Goal: Information Seeking & Learning: Learn about a topic

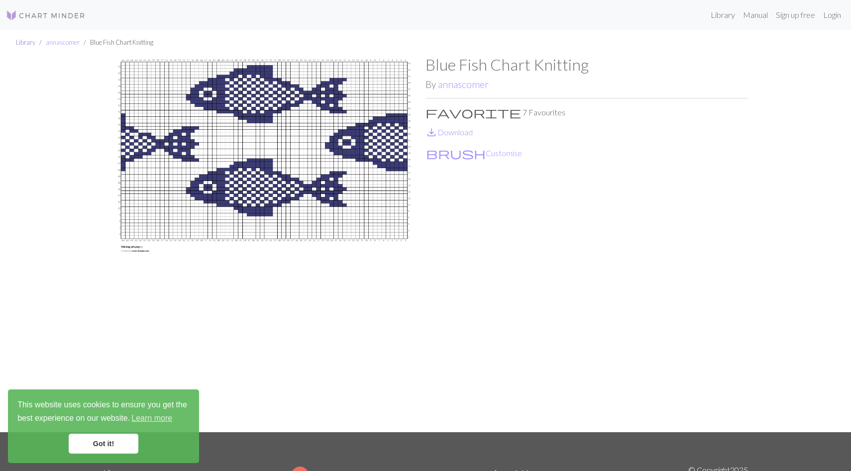
click at [25, 43] on link "Library" at bounding box center [25, 42] width 19 height 8
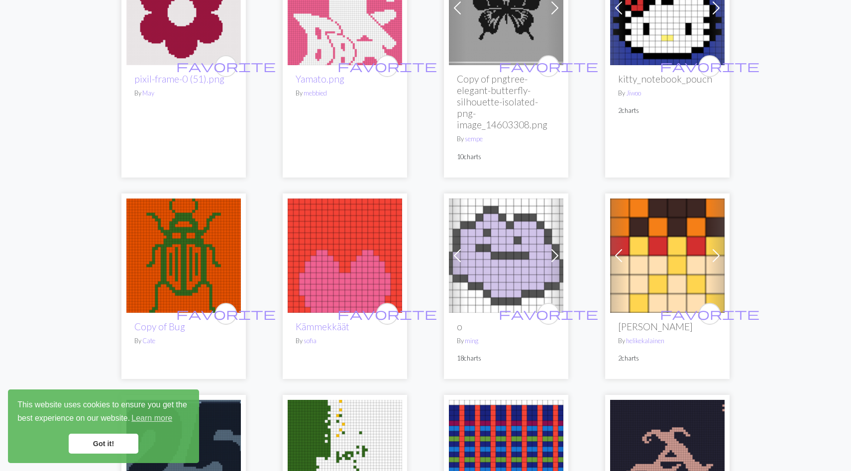
scroll to position [1018, 0]
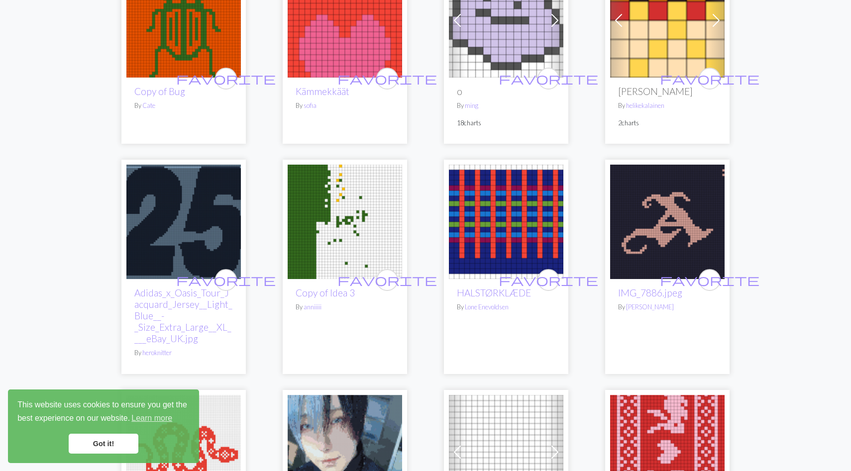
click at [423, 189] on div "Previous Next favorite Copy of Copy of Copy of nordic hat By Nle M 3 charts fav…" at bounding box center [425, 454] width 657 height 2700
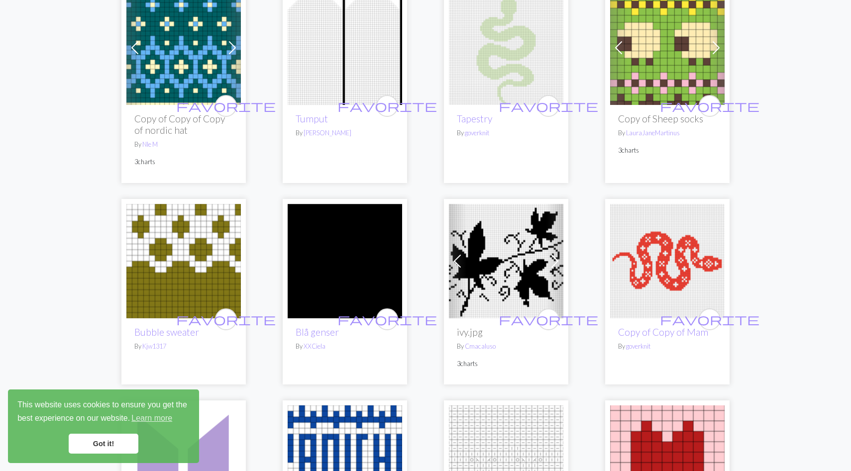
scroll to position [0, 0]
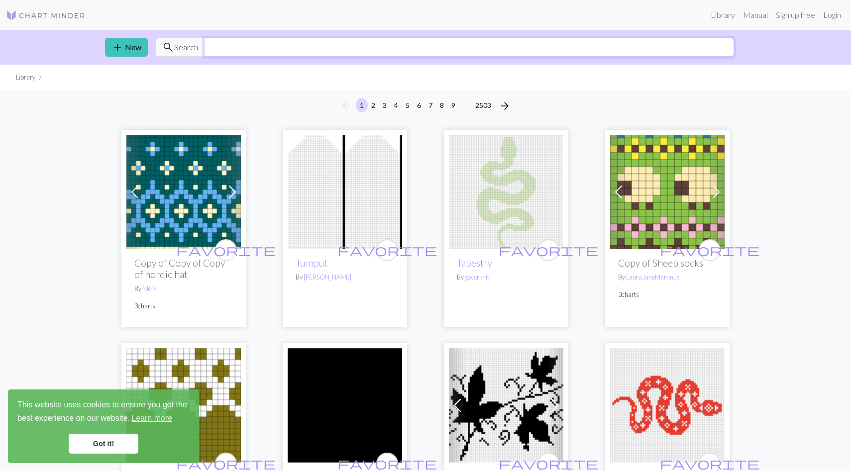
click at [310, 45] on input "text" at bounding box center [469, 47] width 530 height 19
type input "floral"
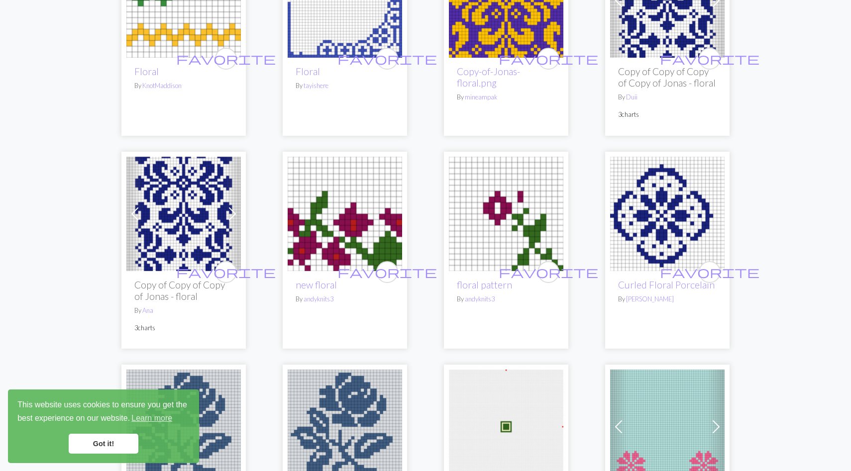
scroll to position [191, 0]
click at [99, 447] on link "Got it!" at bounding box center [104, 444] width 70 height 20
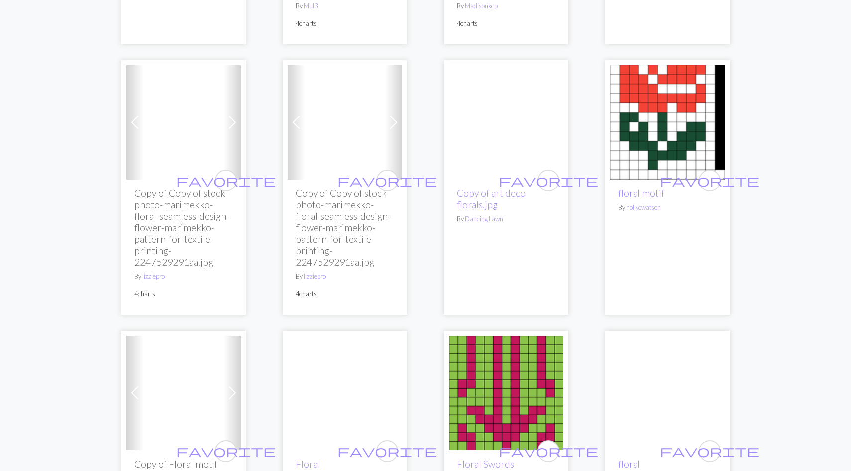
scroll to position [980, 0]
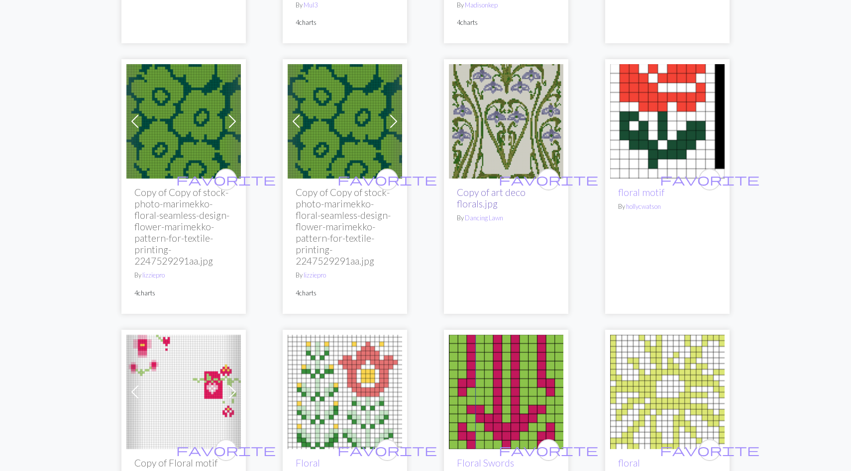
click at [481, 194] on link "Copy of art deco florals.jpg" at bounding box center [491, 198] width 69 height 23
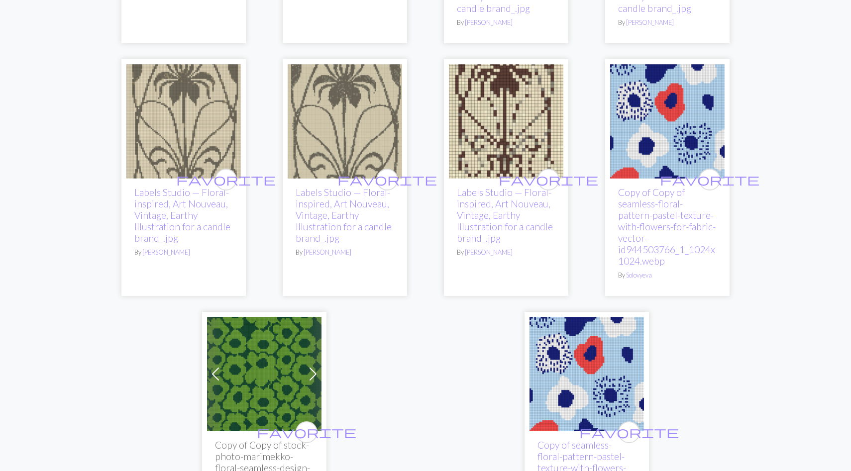
scroll to position [2736, 0]
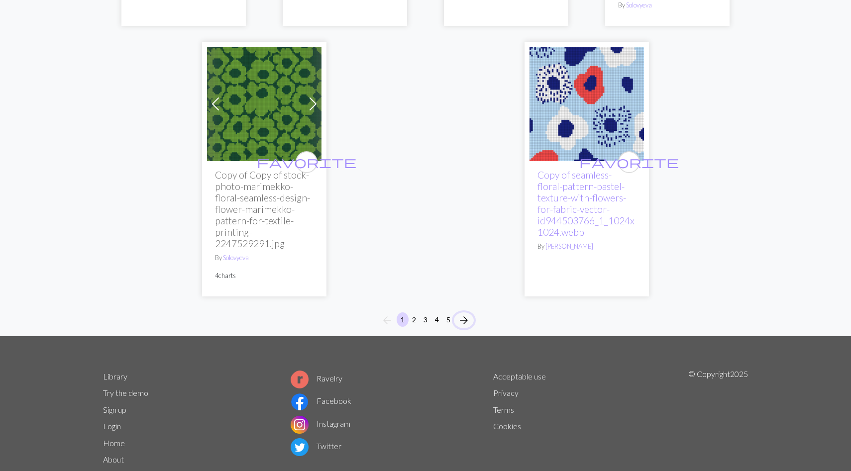
click at [459, 313] on span "arrow_forward" at bounding box center [464, 320] width 12 height 14
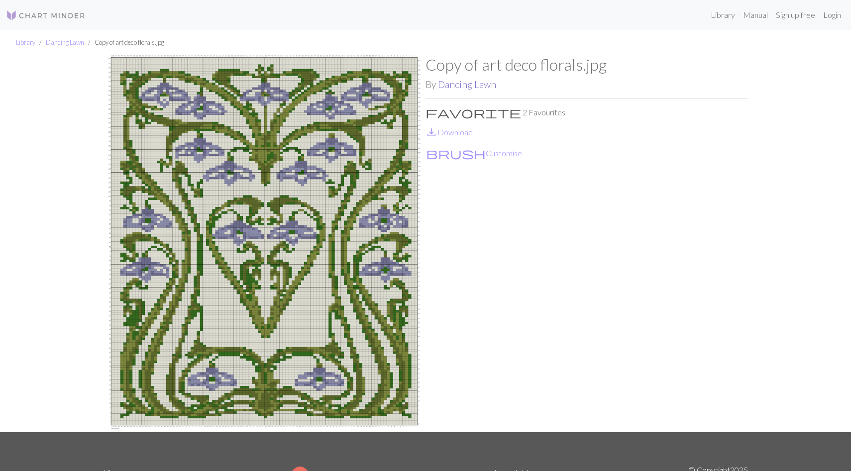
click at [465, 81] on link "Dancing Lawn" at bounding box center [467, 84] width 58 height 11
